Goal: Task Accomplishment & Management: Use online tool/utility

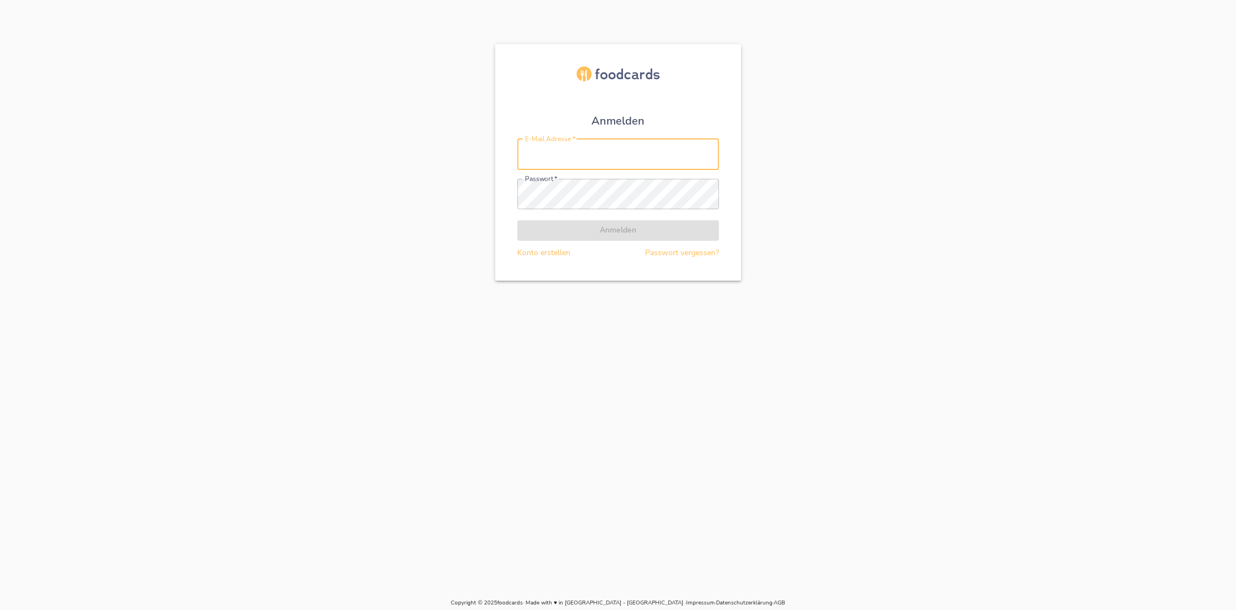
type input "[EMAIL_ADDRESS][DOMAIN_NAME]"
click at [613, 230] on form "E-Mail Adresse   * [EMAIL_ADDRESS][DOMAIN_NAME] E-Mail Adresse * Passwort   * P…" at bounding box center [618, 199] width 202 height 120
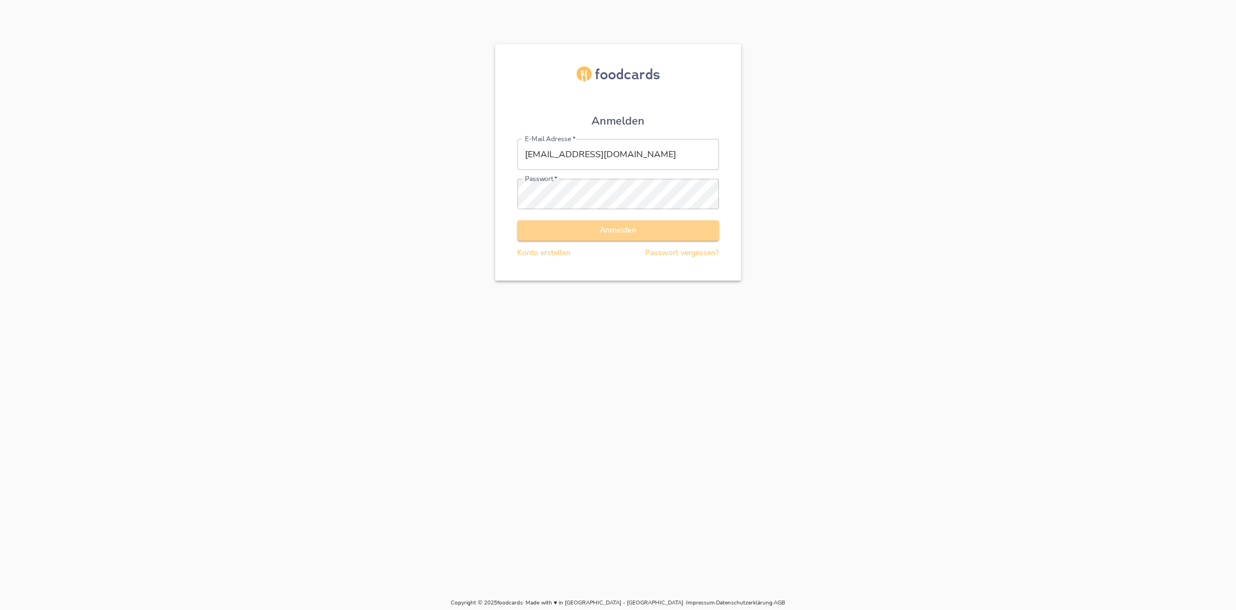
click at [613, 230] on span "Anmelden" at bounding box center [618, 231] width 184 height 14
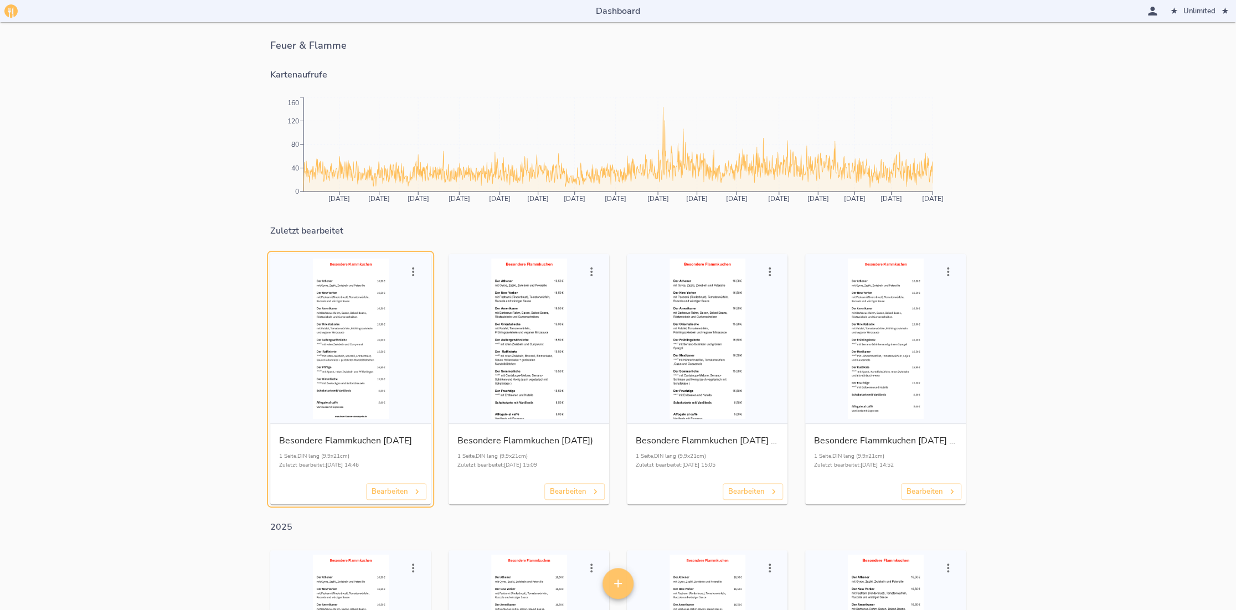
click at [412, 272] on icon "button" at bounding box center [413, 271] width 2 height 9
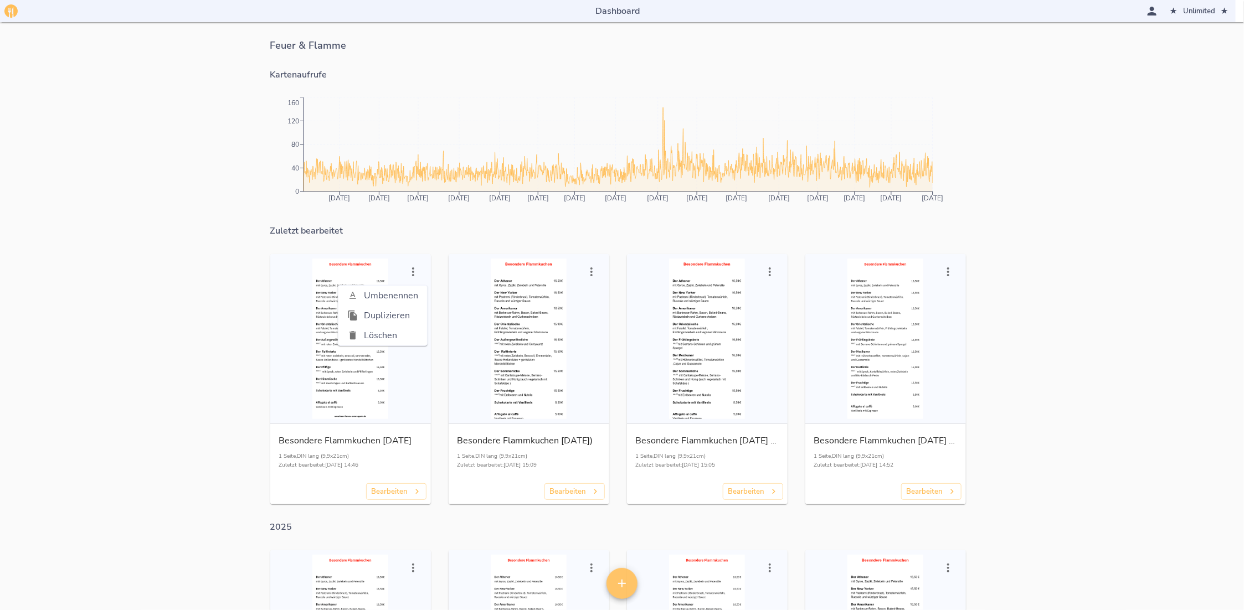
click at [395, 316] on span "Duplizieren" at bounding box center [391, 315] width 54 height 13
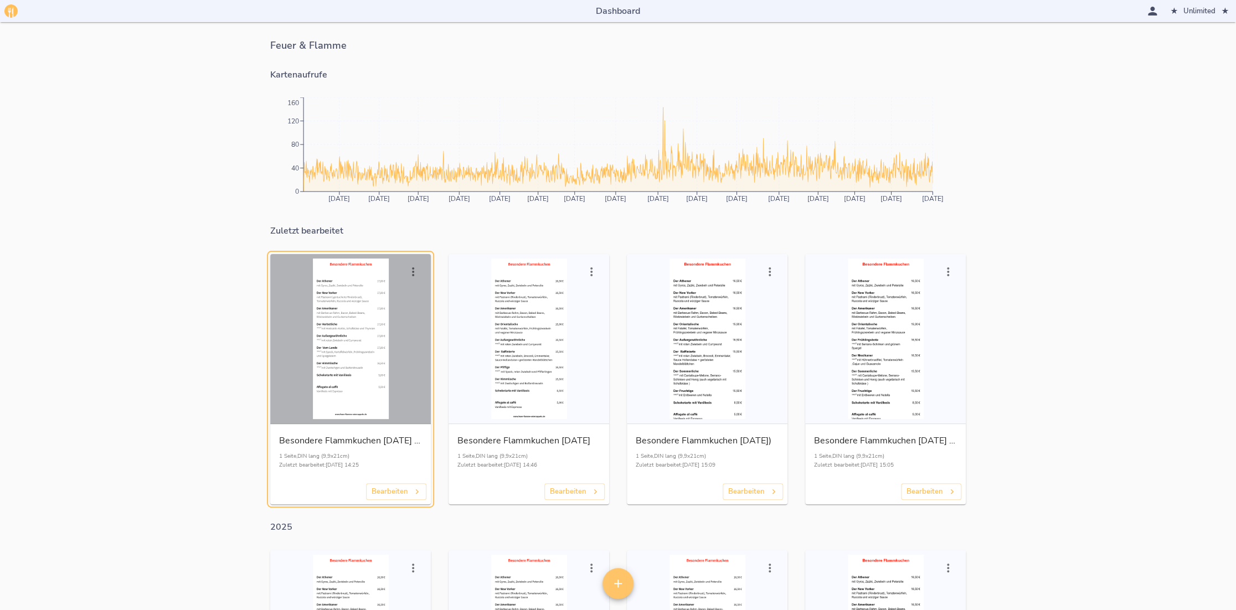
click at [368, 352] on div "button" at bounding box center [351, 339] width 152 height 161
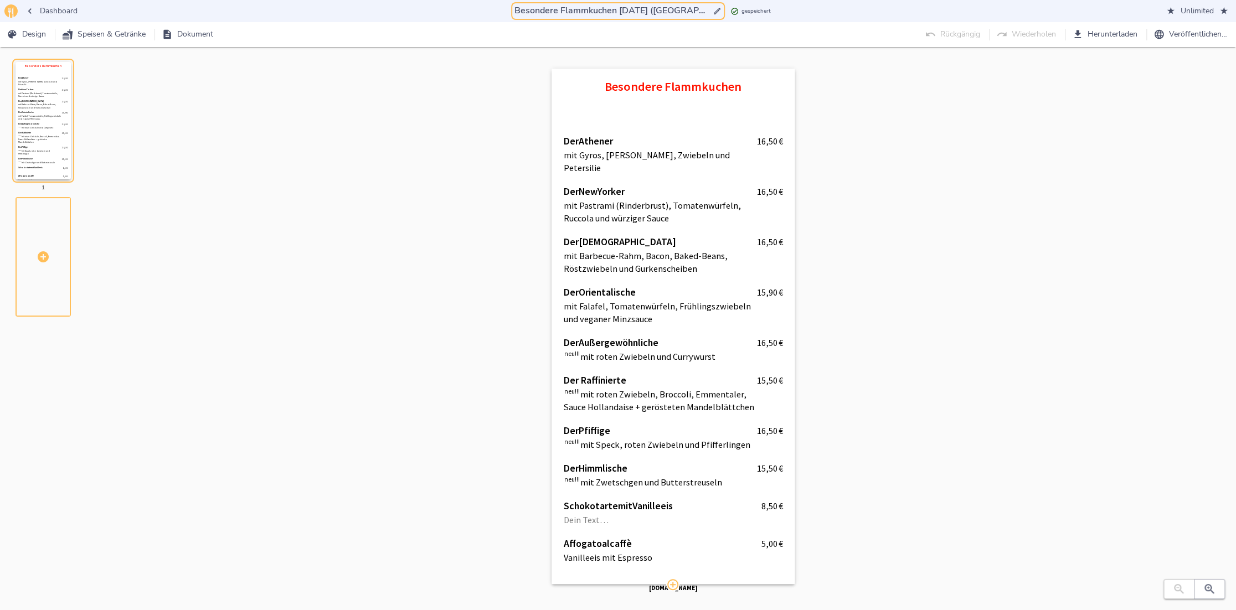
click at [701, 8] on input "Besondere Flammkuchen [DATE] ([GEOGRAPHIC_DATA])" at bounding box center [611, 10] width 198 height 15
click at [707, 9] on div "Besondere Flammkuchen [DATE] (Kopie) Besondere Flammkuchen [DATE] ([GEOGRAPHIC_…" at bounding box center [617, 11] width 207 height 11
click at [707, 8] on div "Besondere Flammkuchen [DATE] (Kopie) Besondere Flammkuchen [DATE] ([GEOGRAPHIC_…" at bounding box center [617, 11] width 207 height 11
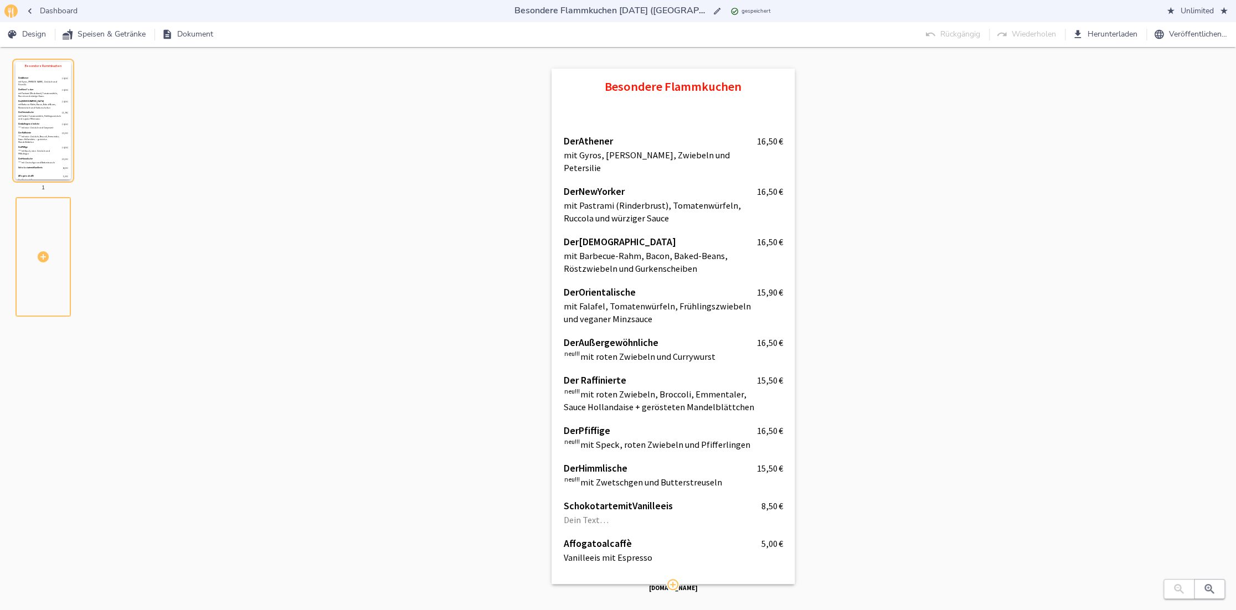
click at [708, 4] on div "Besondere Flammkuchen [DATE] (Kopie) Besondere Flammkuchen [DATE] (Kopie) gespe…" at bounding box center [617, 10] width 1227 height 13
click at [708, 7] on div "Besondere Flammkuchen [DATE] (Kopie) Besondere Flammkuchen [DATE] ([GEOGRAPHIC_…" at bounding box center [617, 11] width 207 height 11
click at [707, 12] on div "Besondere Flammkuchen [DATE] (Kopie) Besondere Flammkuchen [DATE] ([GEOGRAPHIC_…" at bounding box center [617, 11] width 207 height 11
click at [703, 13] on input "Besondere Flammkuchen [DATE] ([GEOGRAPHIC_DATA])" at bounding box center [611, 10] width 198 height 15
click at [706, 12] on input "Besondere Flammkuchen [DATE] ([GEOGRAPHIC_DATA])" at bounding box center [611, 10] width 198 height 15
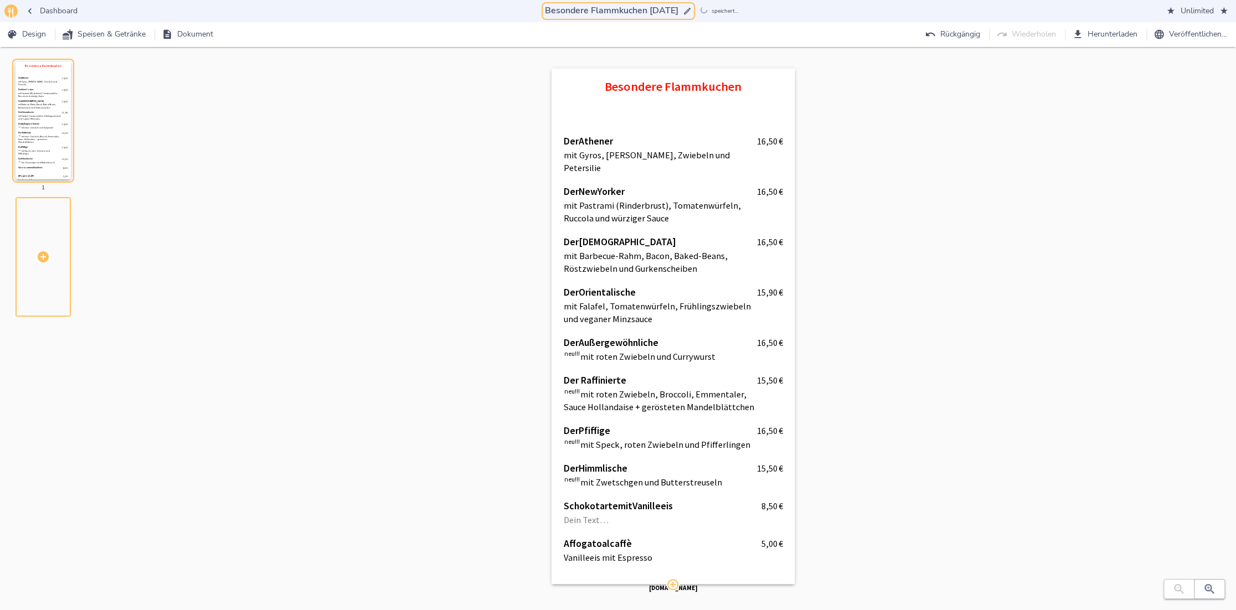
type input "Besondere Flammkuchen [DATE]"
click at [423, 209] on div "Besondere Flammkuchen Der Athener 16,50   € mit Gyros, [PERSON_NAME], Zwiebeln …" at bounding box center [673, 338] width 1082 height 538
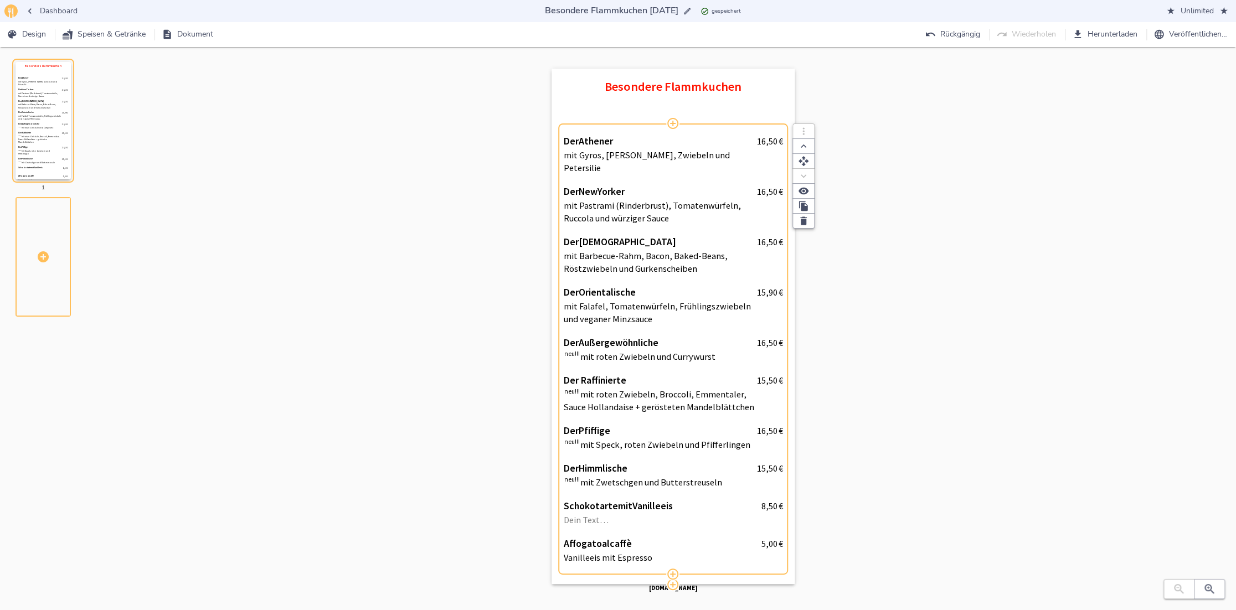
click at [774, 137] on span "16,50" at bounding box center [766, 141] width 20 height 11
type input "17,80"
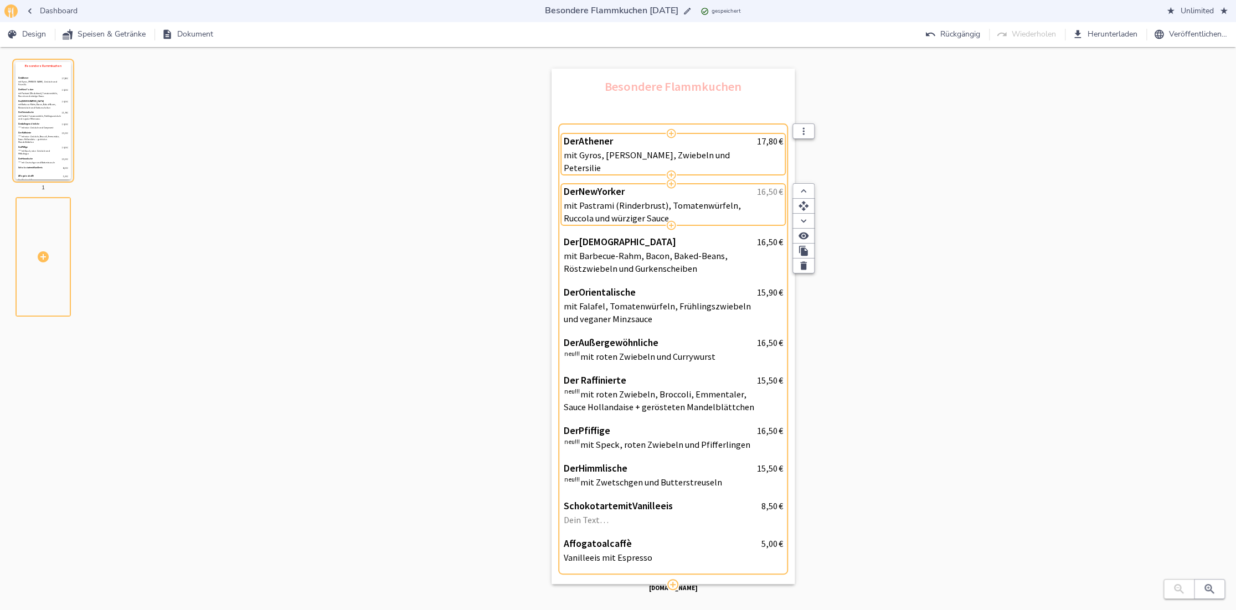
click at [777, 186] on span at bounding box center [777, 191] width 1 height 11
type input "17,80"
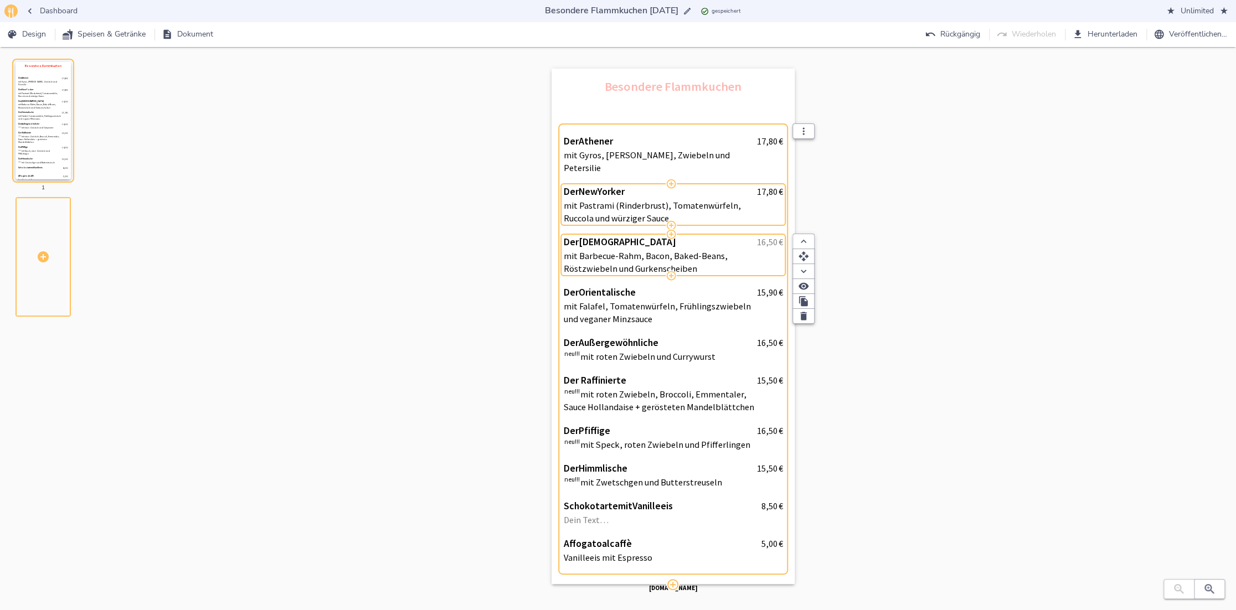
click at [771, 236] on span "16,50" at bounding box center [766, 241] width 20 height 11
type input "17,80"
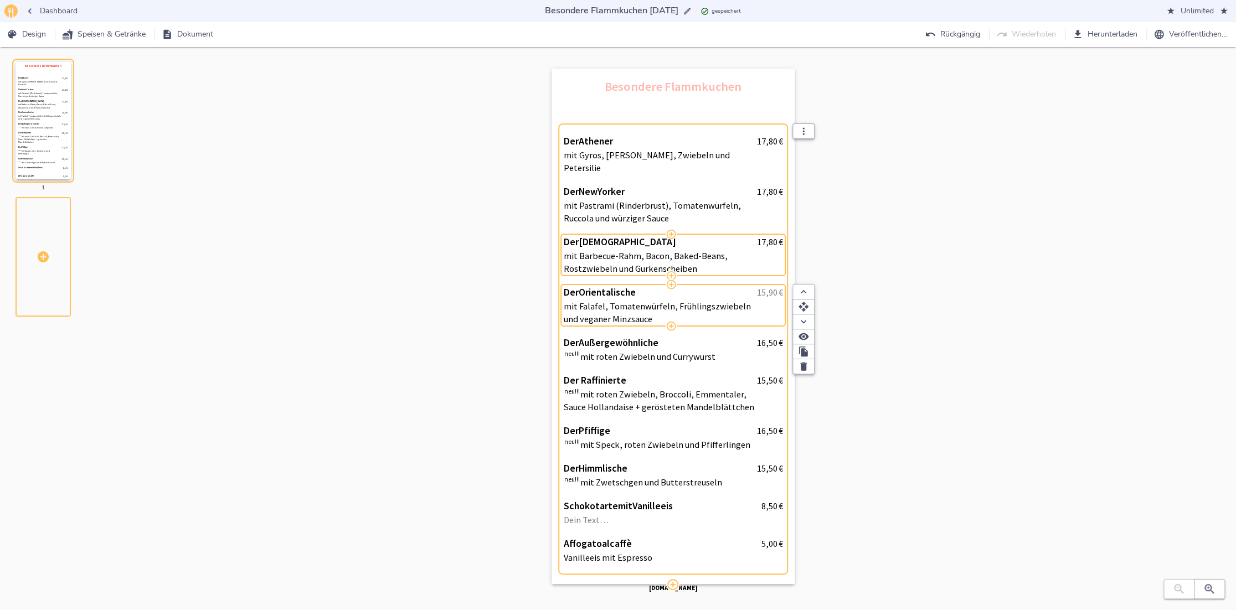
click at [766, 287] on span "15,90" at bounding box center [766, 292] width 20 height 11
type input "16,90"
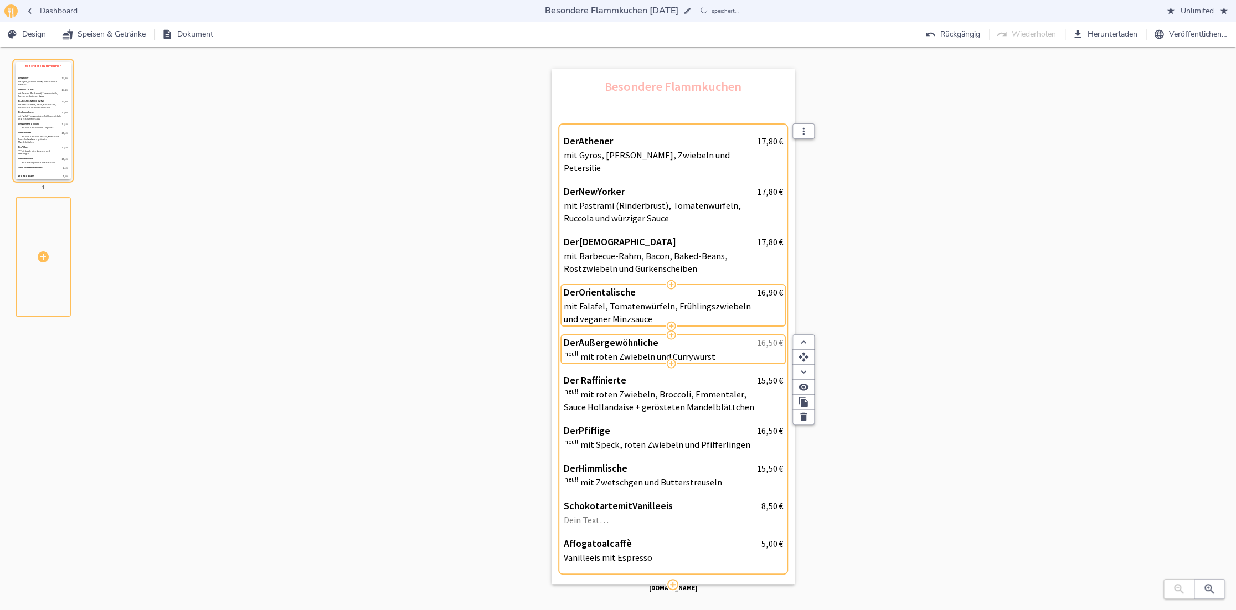
click at [768, 337] on span "16,50" at bounding box center [766, 342] width 20 height 11
type input "17,80"
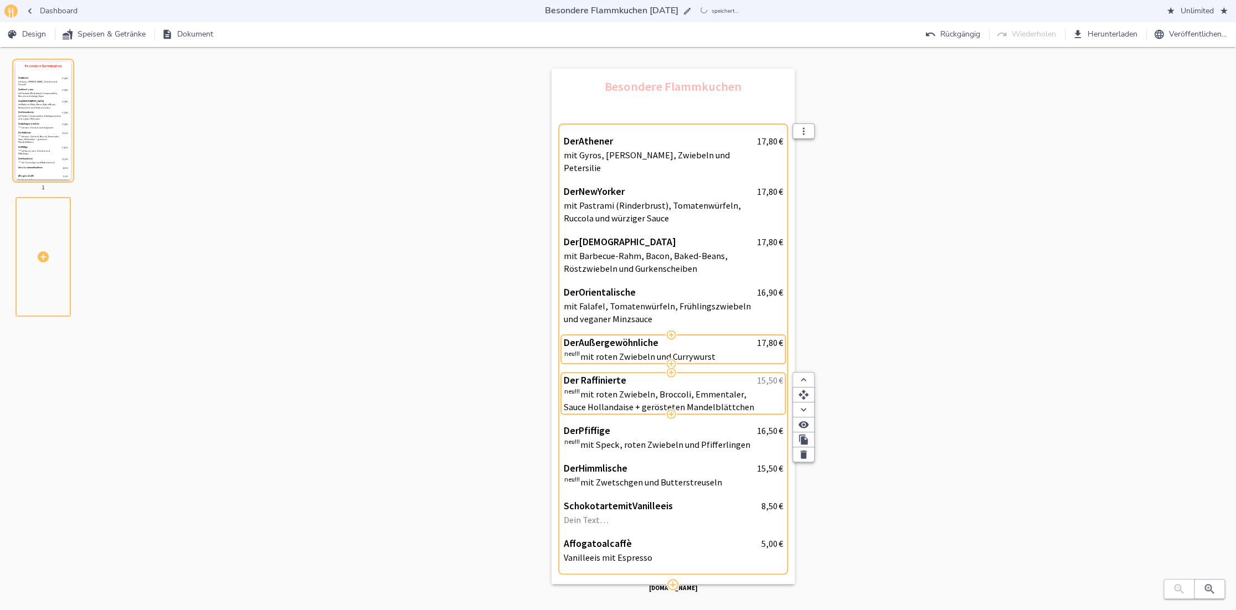
click at [769, 375] on span "15,50" at bounding box center [766, 380] width 20 height 11
type input "16,50"
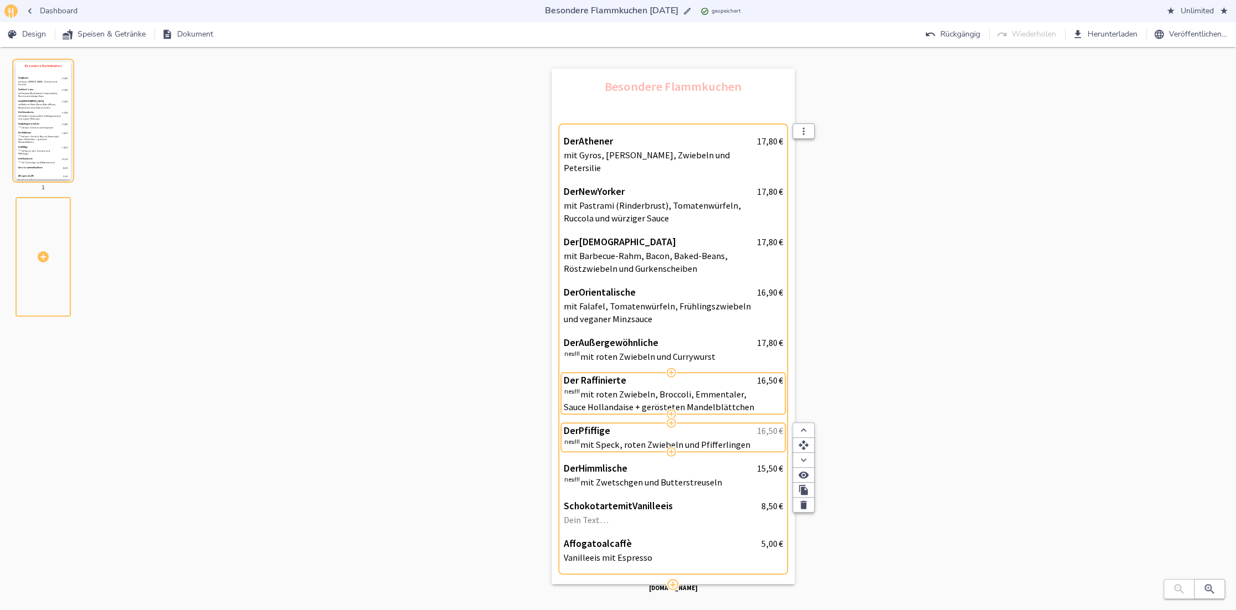
click at [776, 425] on span "16,50" at bounding box center [766, 430] width 20 height 11
type input "17,80"
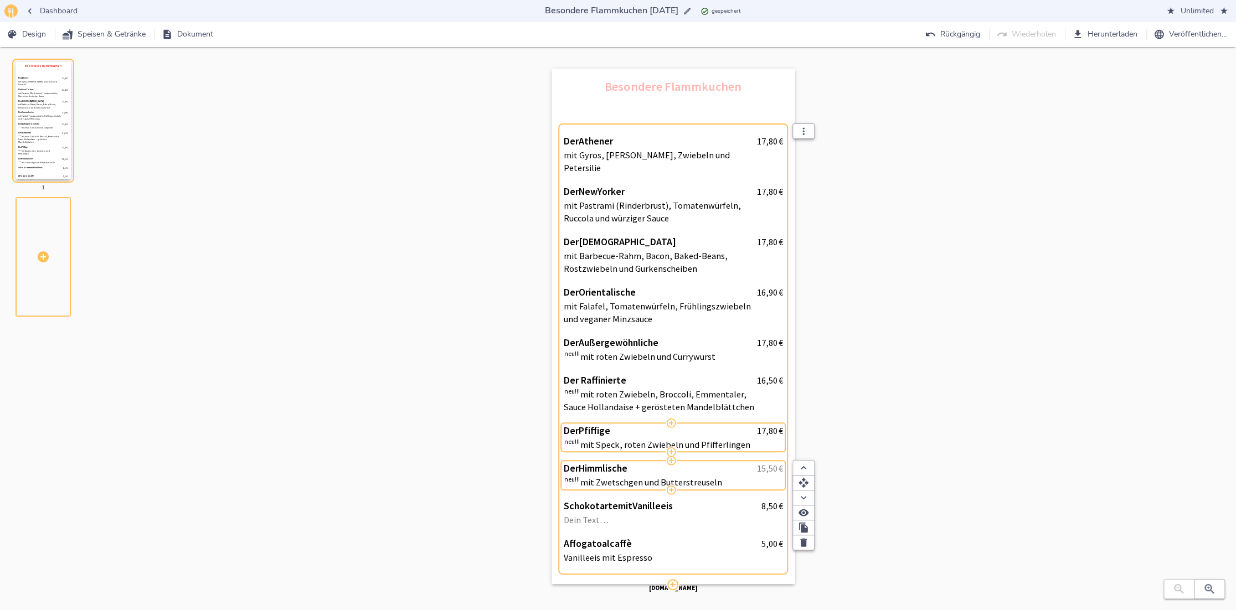
click at [772, 463] on span "15,50" at bounding box center [766, 468] width 20 height 11
type input "17,50"
click at [637, 374] on span "Der Raffinierte" at bounding box center [658, 380] width 188 height 12
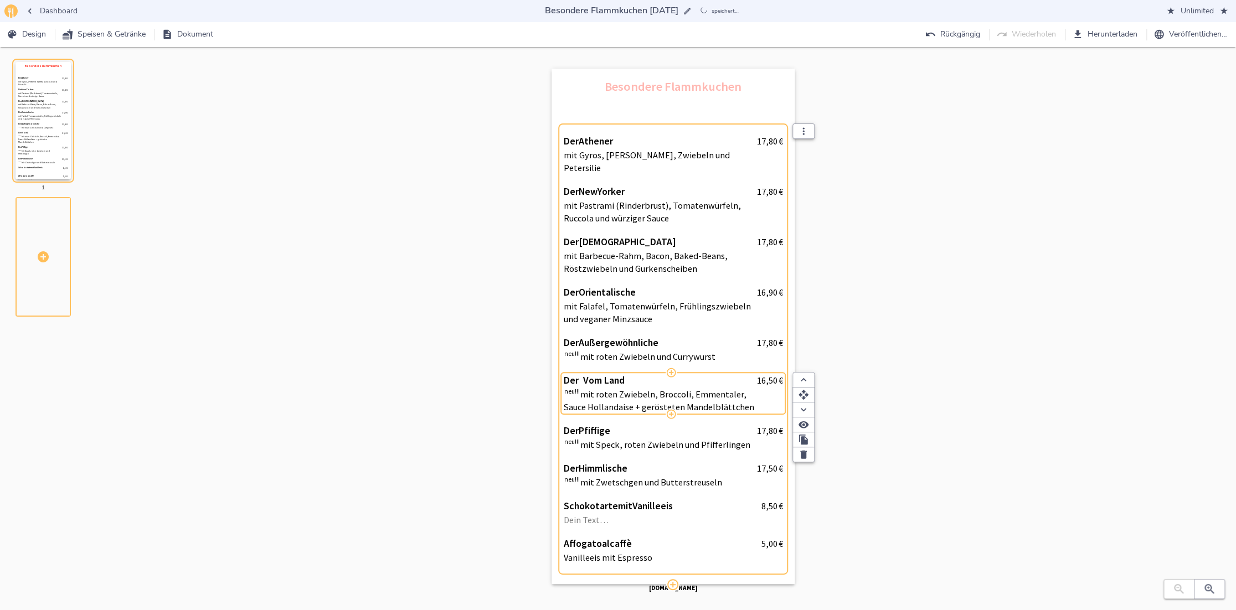
type input "Der Vom Lande"
click at [755, 395] on p "neu!!! mit roten Zwiebeln, Broccoli, Emmentaler, Sauce Hollandaise + gerösteten…" at bounding box center [660, 400] width 193 height 25
click at [749, 395] on p "neu!!! mit roten Zwiebeln, Broccoli, Emmentaler, Sauce Hollandaise + gerösteten…" at bounding box center [660, 400] width 193 height 25
click at [771, 390] on div "neu!!! mit Speck, Kartoffelwürfeln, Frühlingszwiebeln und Spiegeleiern 16,50   €" at bounding box center [673, 401] width 219 height 22
click at [866, 383] on div "Besondere Flammkuchen Der Athener 17,80   € mit Gyros, Zaziki, Zwiebeln und Pet…" at bounding box center [673, 338] width 1082 height 538
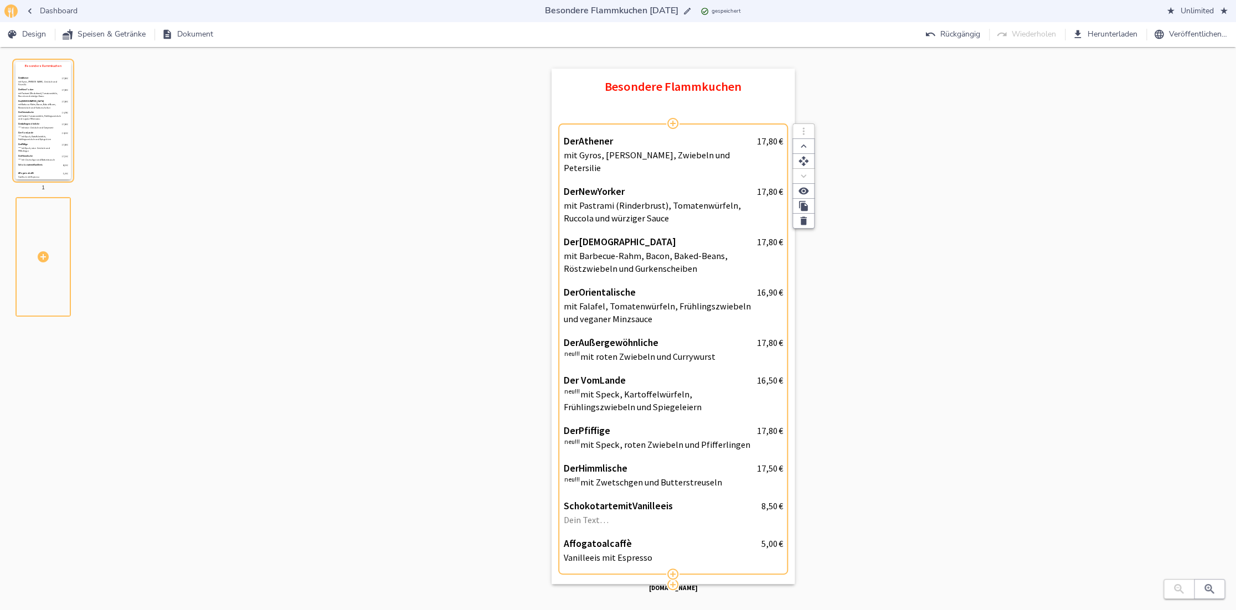
click at [779, 375] on span "€" at bounding box center [780, 380] width 4 height 11
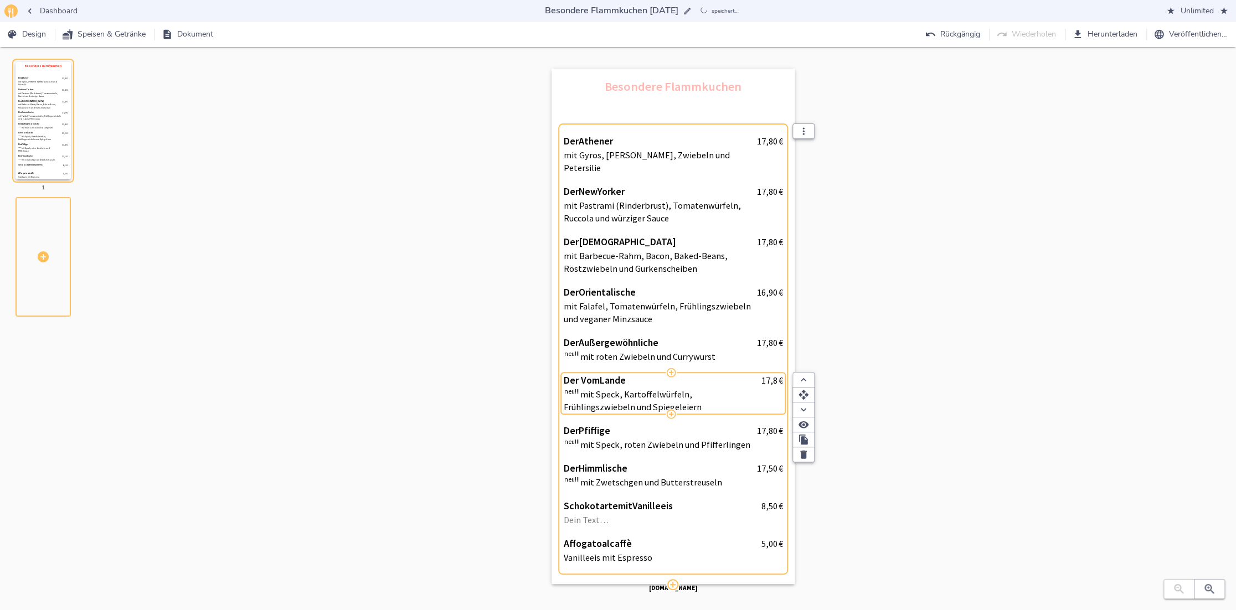
type input "17,80"
click at [658, 286] on span "Der Orientalische" at bounding box center [658, 292] width 188 height 12
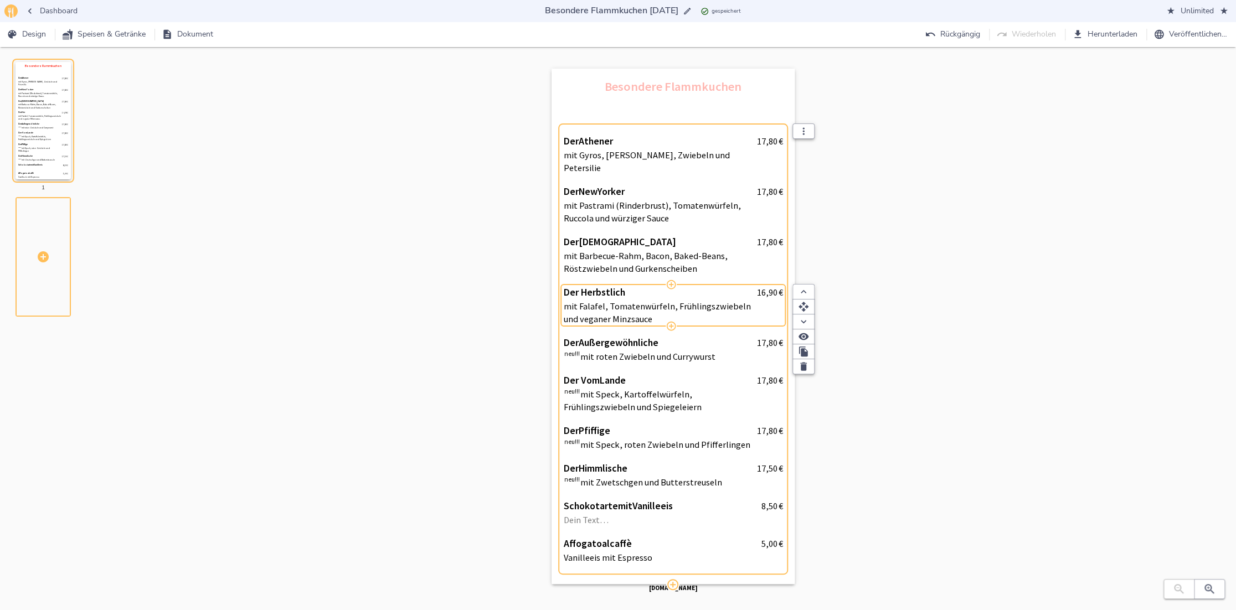
type input "Der Herbstliche"
click at [660, 307] on p "mit Falafel, Tomatenwürfeln, Frühlingszwiebeln und veganer Minzsauce" at bounding box center [660, 312] width 193 height 25
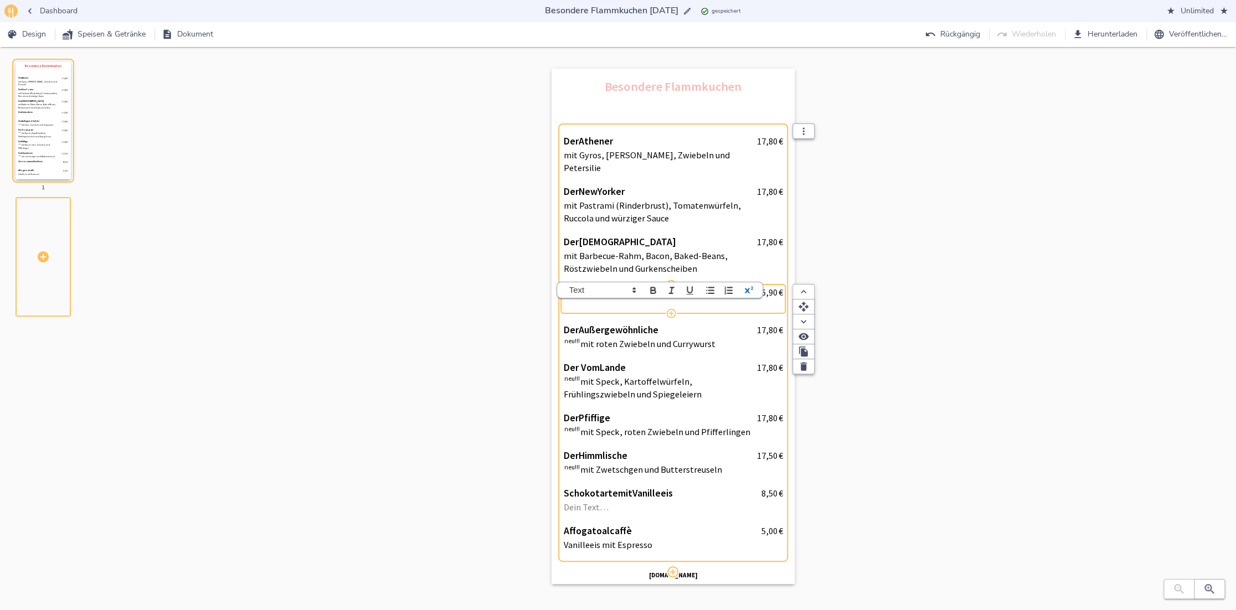
click at [750, 285] on icon "button" at bounding box center [749, 290] width 11 height 11
click at [749, 285] on icon "button" at bounding box center [749, 290] width 11 height 11
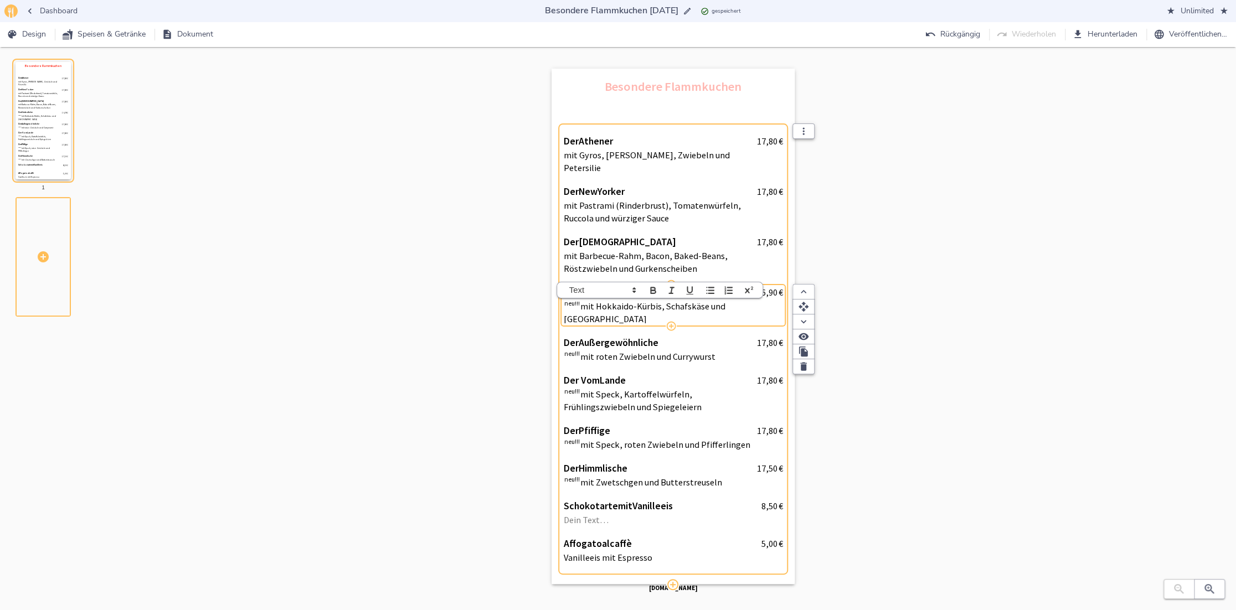
click at [902, 370] on div "Besondere Flammkuchen Der Athener 17,80   € mit Gyros, Zaziki, Zwiebeln und Pet…" at bounding box center [673, 338] width 1082 height 538
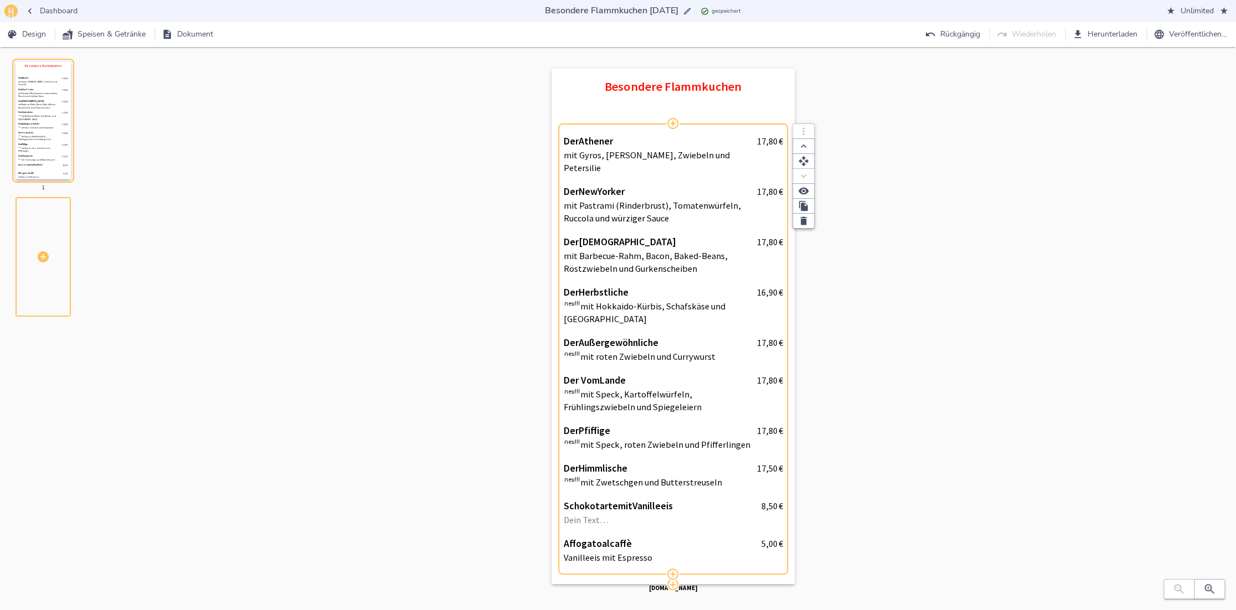
click at [770, 286] on div "16,90   €" at bounding box center [769, 292] width 26 height 13
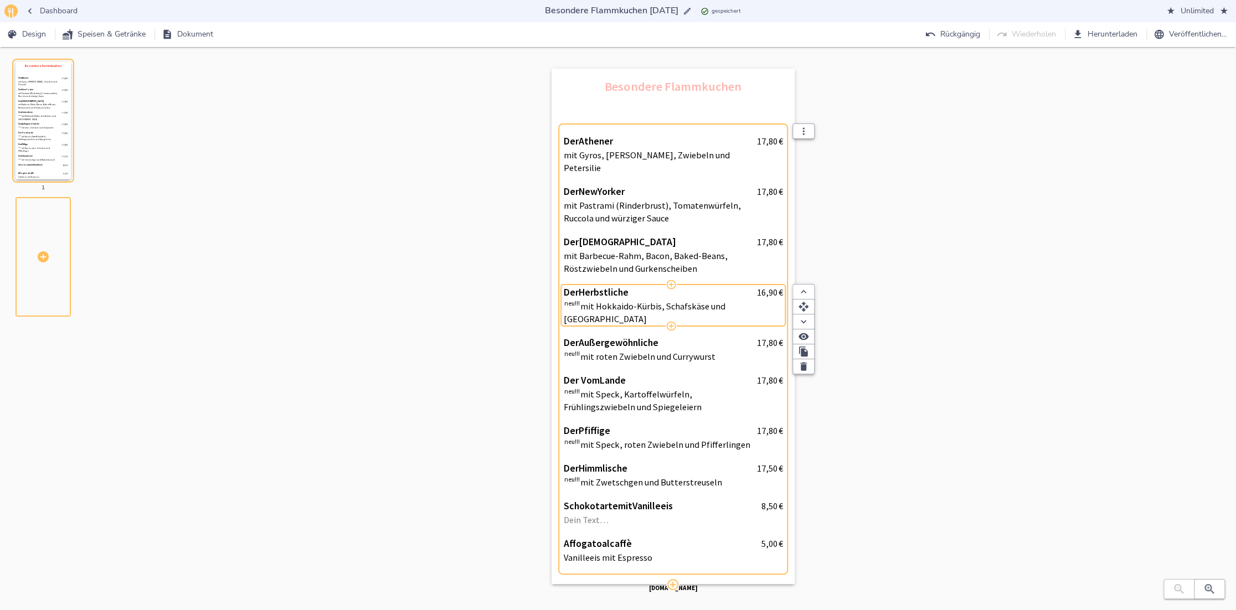
click at [777, 287] on span at bounding box center [777, 292] width 1 height 11
type input "17,50"
click at [1122, 412] on div "Besondere Flammkuchen Der Athener 17,80   € mit Gyros, Zaziki, Zwiebeln und Pet…" at bounding box center [673, 338] width 1082 height 538
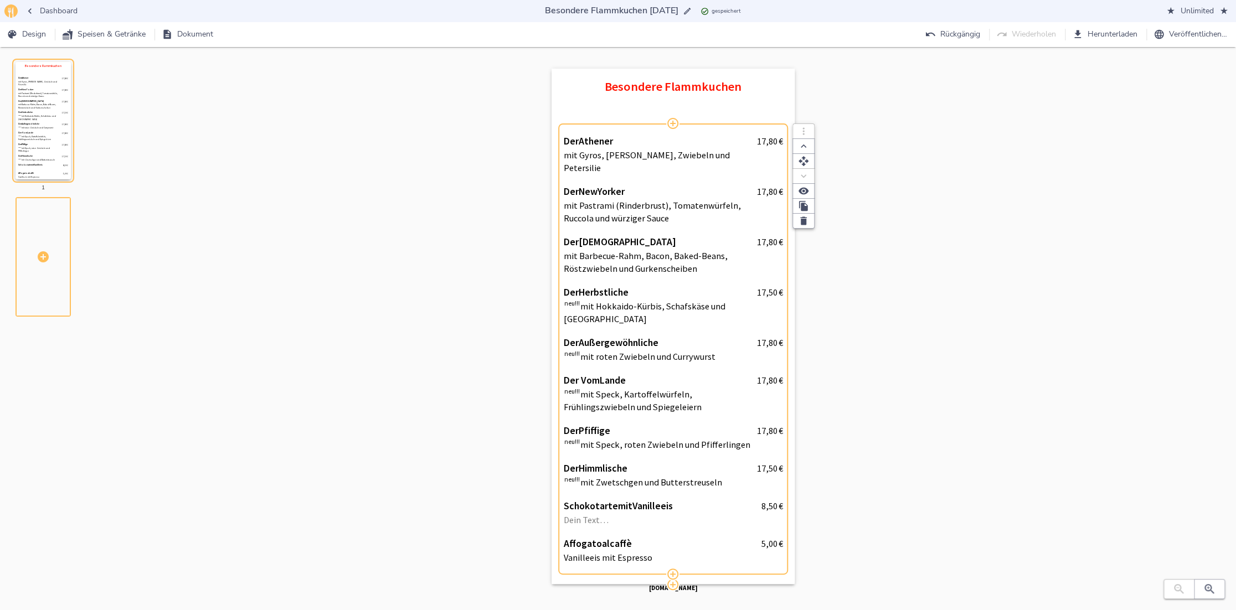
click at [617, 199] on p "mit Pastrami (Rinderbrust), Tomatenwürfeln, Ruccola und würziger Sauce" at bounding box center [660, 211] width 193 height 25
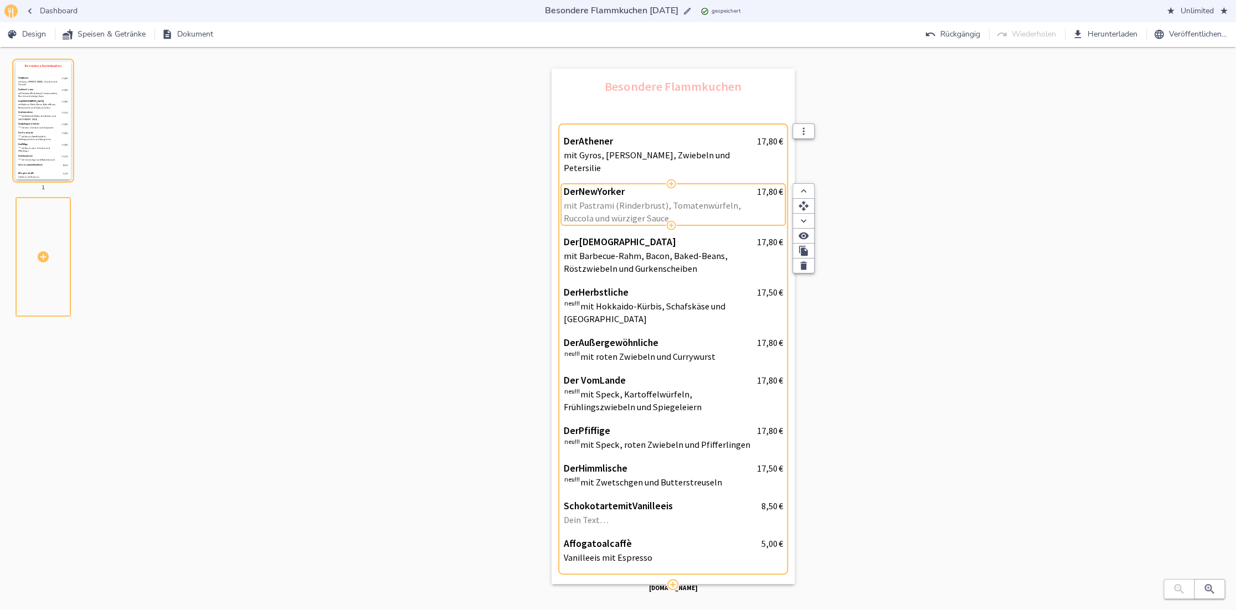
click at [615, 199] on p "mit Pastrami (Rinderbrust), Tomatenwürfeln, Ruccola und würziger Sauce" at bounding box center [660, 211] width 193 height 25
click at [614, 199] on p "mit Pastrami (Rinderbrust), Tomatenwürfeln, Ruccola und würziger Sauce" at bounding box center [660, 211] width 193 height 25
click at [967, 275] on div "Besondere Flammkuchen Der Athener 17,80   € mit Gyros, Zaziki, Zwiebeln und Pet…" at bounding box center [673, 338] width 1082 height 538
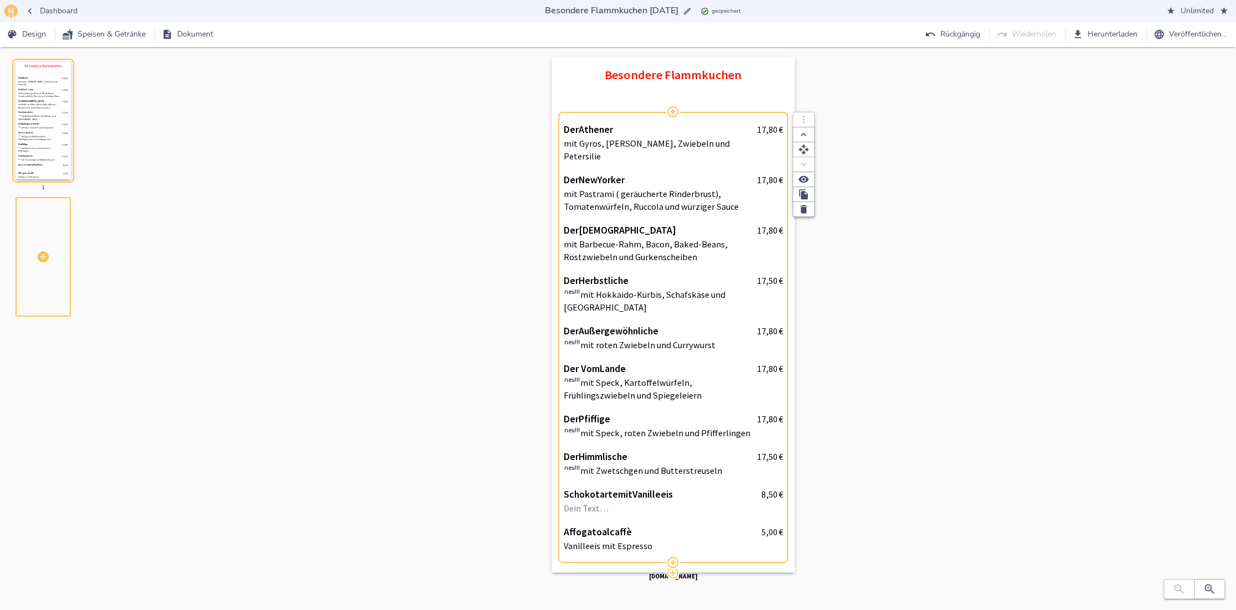
scroll to position [18, 0]
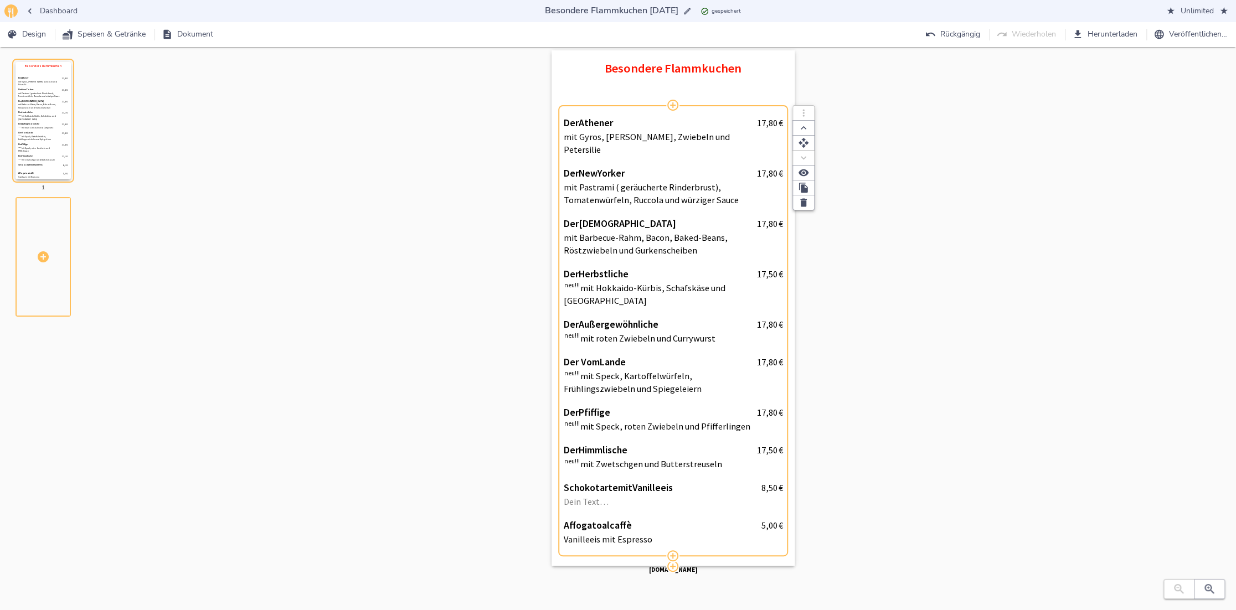
click at [751, 458] on p "neu!!! mit Zwetschgen und Butterstreuseln" at bounding box center [660, 464] width 193 height 13
click at [770, 445] on span "17,50" at bounding box center [766, 450] width 20 height 11
click at [765, 444] on input "17,50" at bounding box center [755, 450] width 44 height 13
type input "16,50"
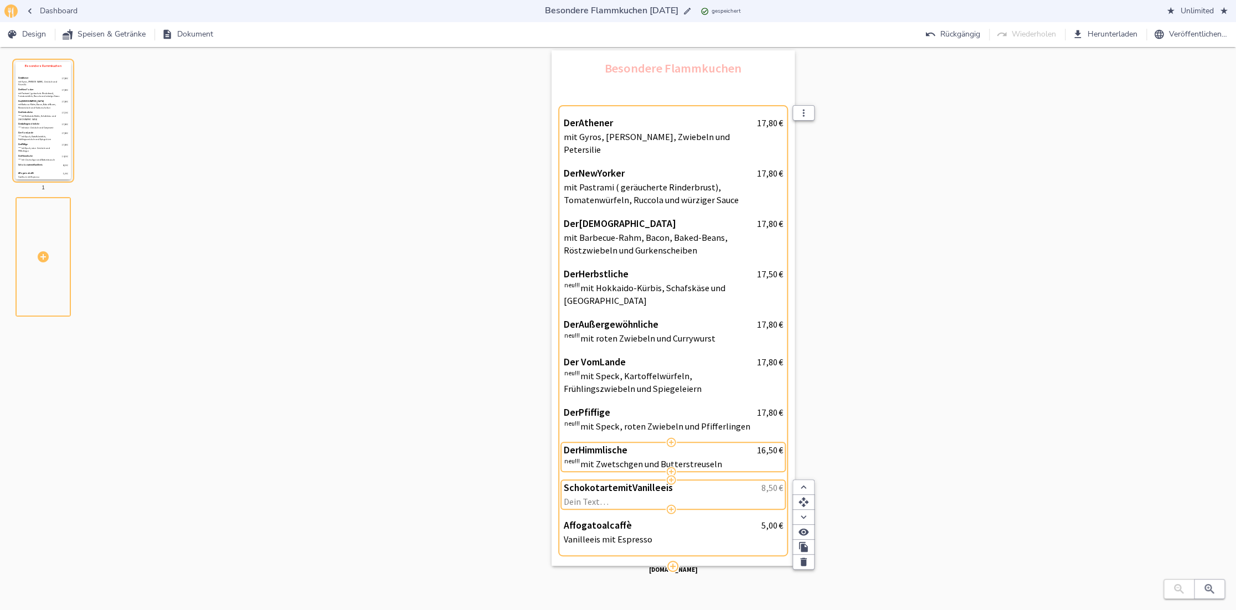
click at [773, 482] on span "8,50" at bounding box center [769, 487] width 16 height 11
type input "8"
type input "9,00"
click at [775, 520] on span "5,00" at bounding box center [769, 525] width 16 height 11
type input "5,50"
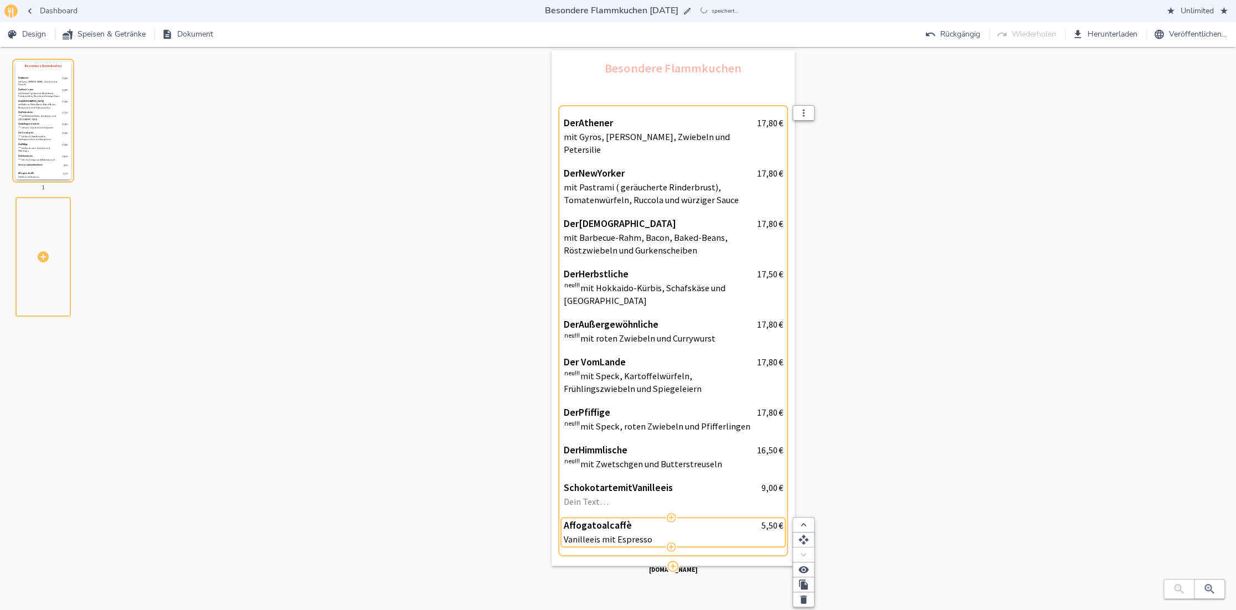
click at [290, 443] on div "Besondere Flammkuchen Der Athener 17,80   € mit Gyros, Zaziki, Zwiebeln und Pet…" at bounding box center [673, 319] width 1082 height 538
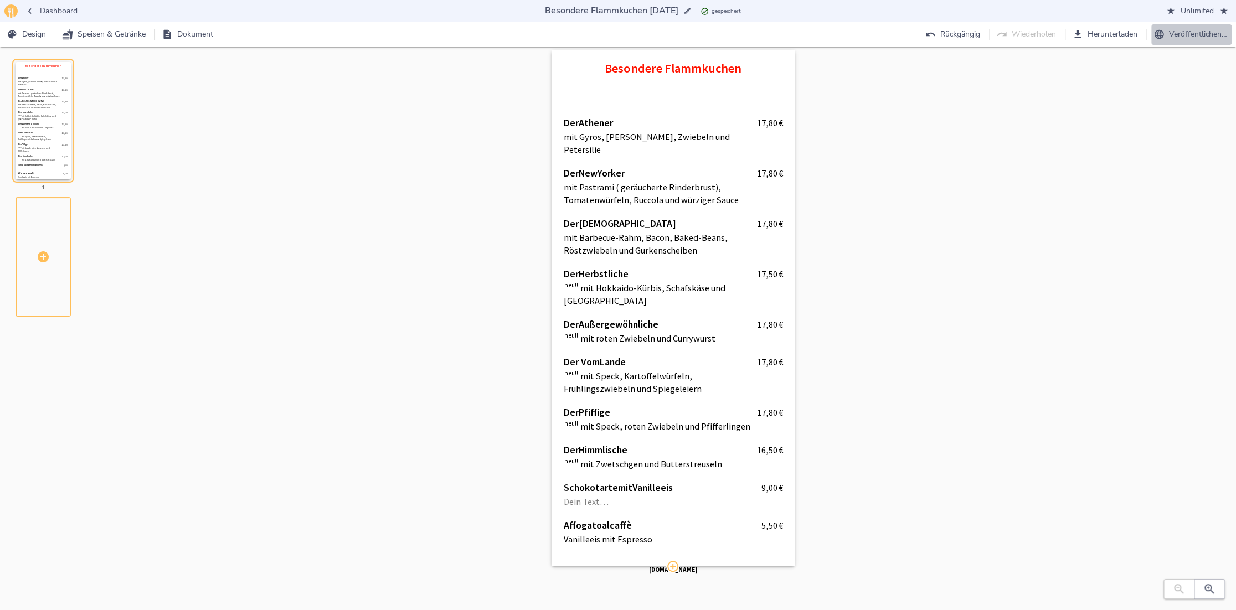
click at [1178, 36] on span "Veröffentlichen…" at bounding box center [1191, 35] width 71 height 14
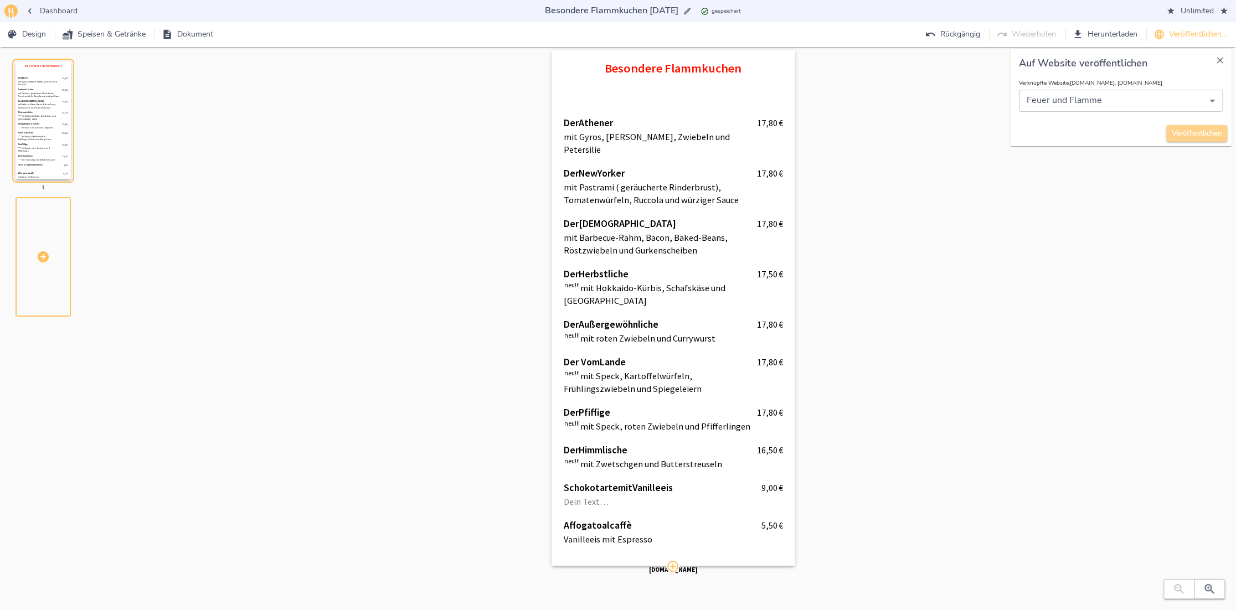
click at [1214, 137] on span "Veröffentlichen" at bounding box center [1197, 133] width 50 height 13
click at [1104, 35] on span "Herunterladen" at bounding box center [1105, 35] width 63 height 14
click at [946, 184] on div "Besondere Flammkuchen Der Athener 17,80   € mit Gyros, Zaziki, Zwiebeln und Pet…" at bounding box center [673, 319] width 1082 height 538
click at [1197, 11] on span "Unlimited" at bounding box center [1197, 11] width 60 height 14
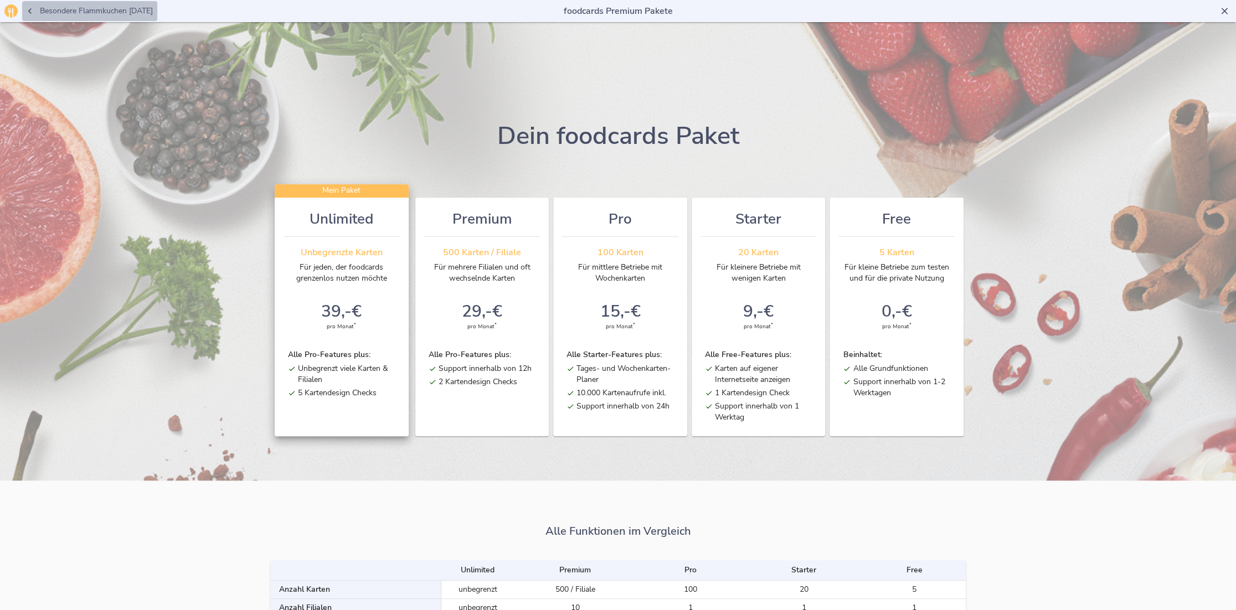
click at [26, 8] on icon "button" at bounding box center [29, 11] width 11 height 11
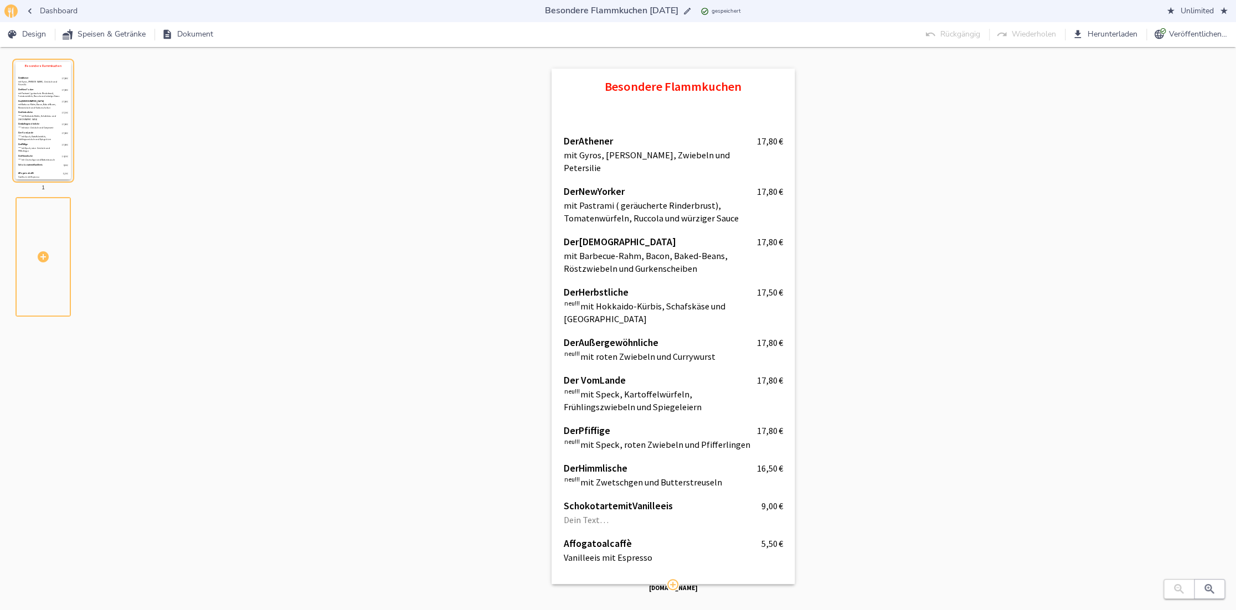
click at [51, 3] on button "Dashboard" at bounding box center [52, 11] width 60 height 20
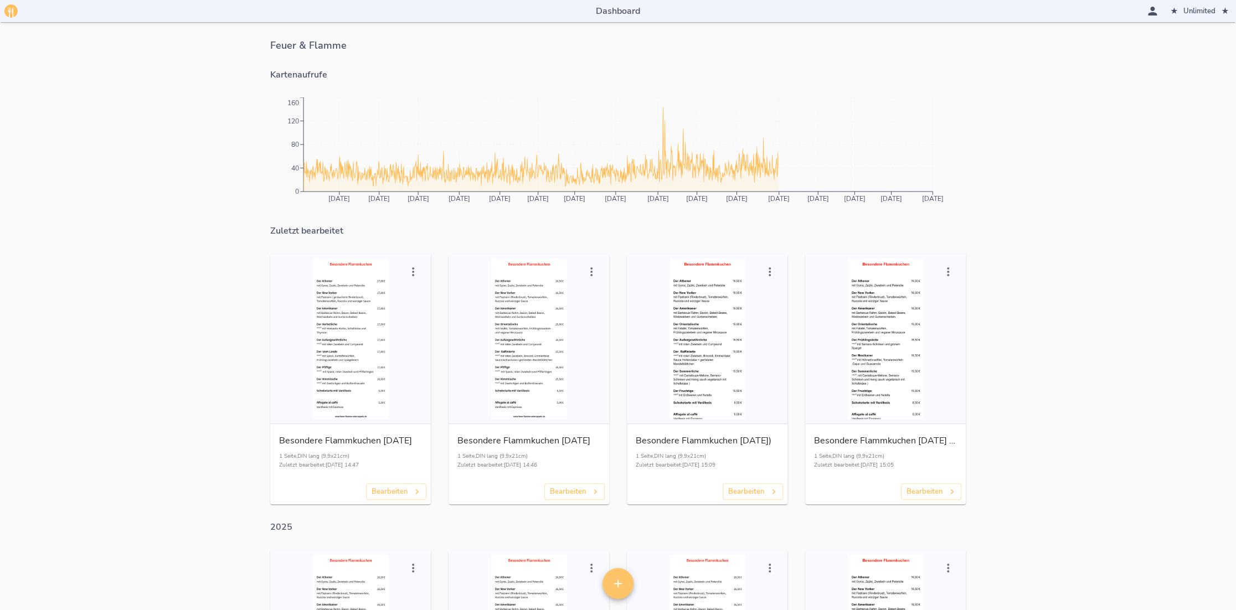
click at [1152, 12] on icon "button" at bounding box center [1152, 10] width 13 height 13
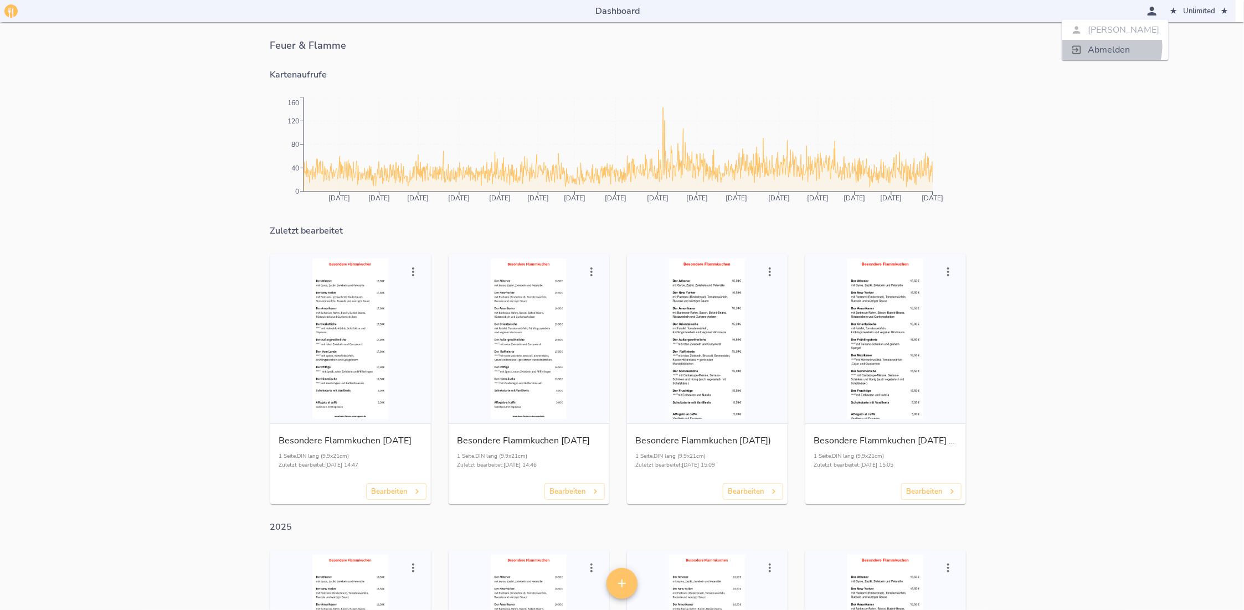
click at [1108, 47] on span "Abmelden" at bounding box center [1123, 49] width 71 height 13
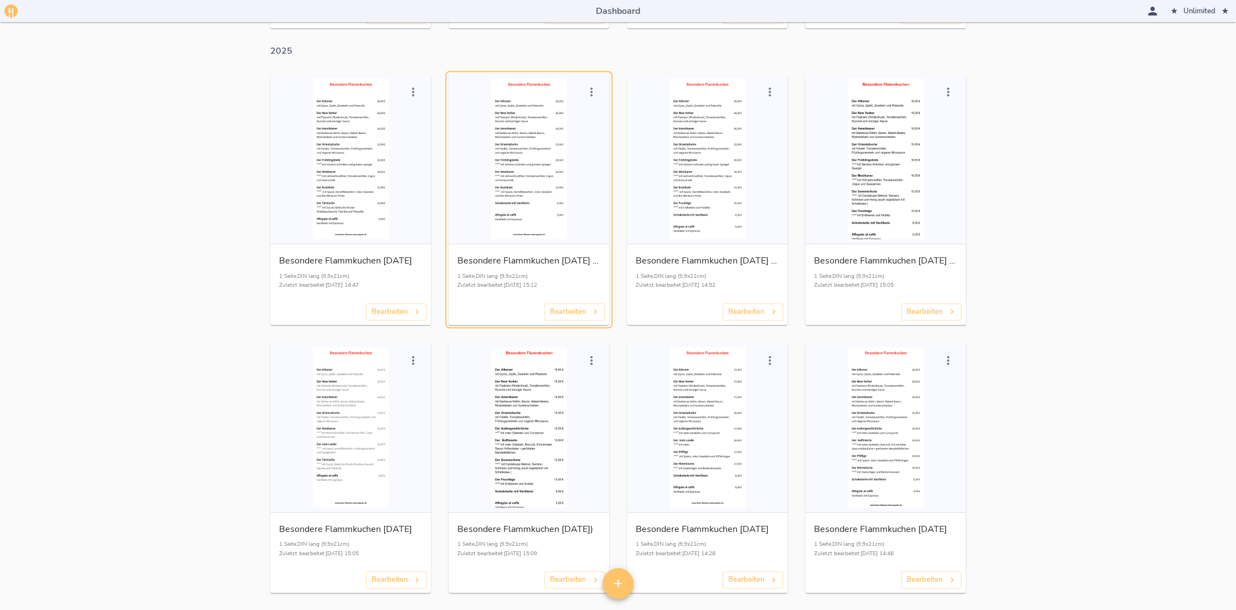
scroll to position [525, 0]
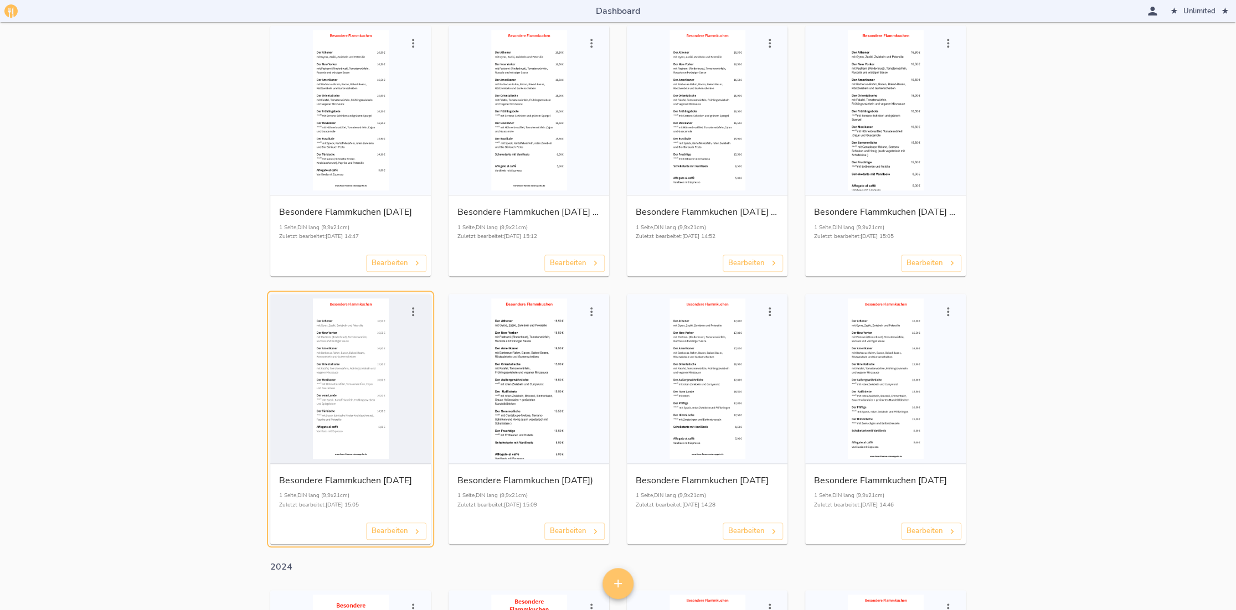
click at [362, 368] on div "button" at bounding box center [351, 378] width 152 height 161
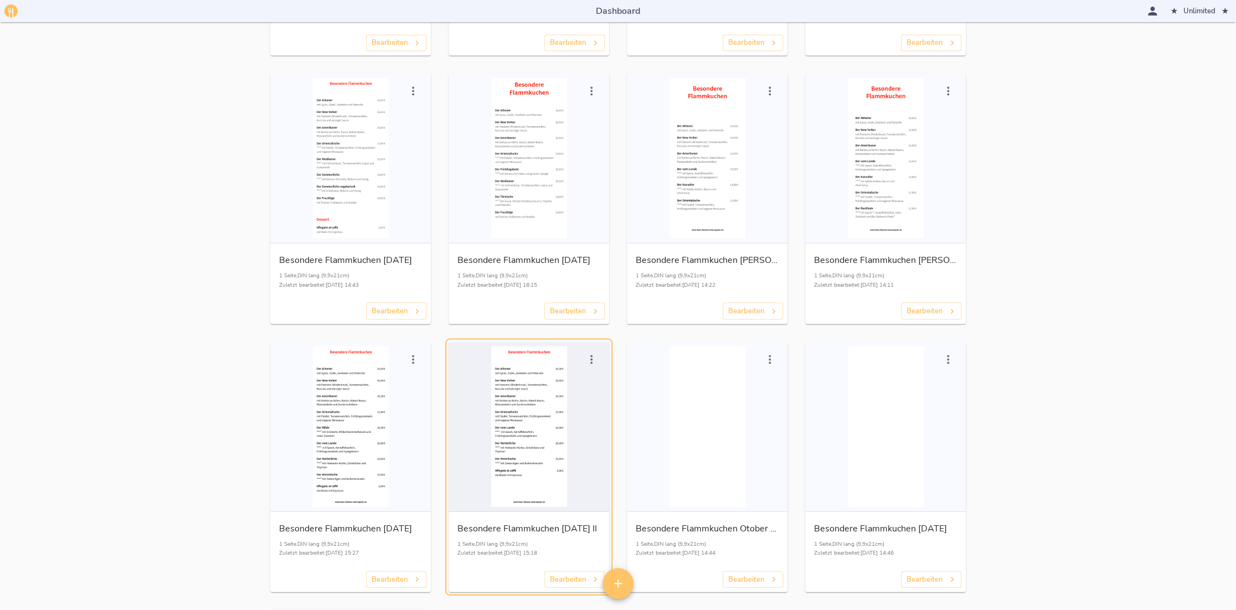
scroll to position [1329, 0]
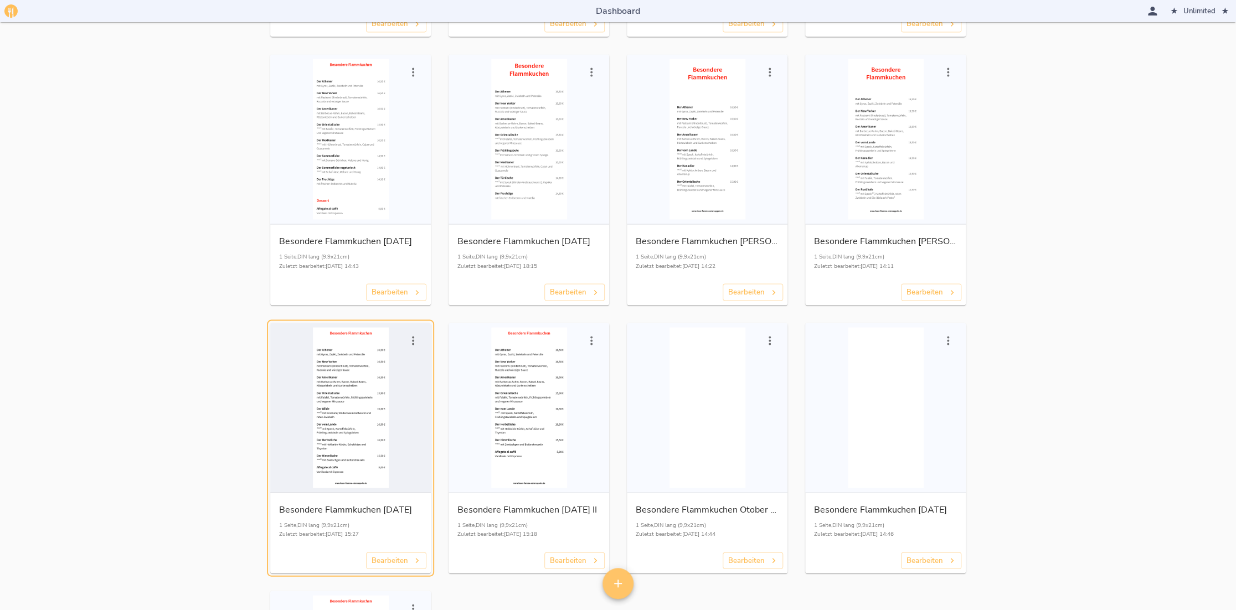
click at [344, 441] on div "button" at bounding box center [351, 407] width 152 height 161
